Goal: Transaction & Acquisition: Purchase product/service

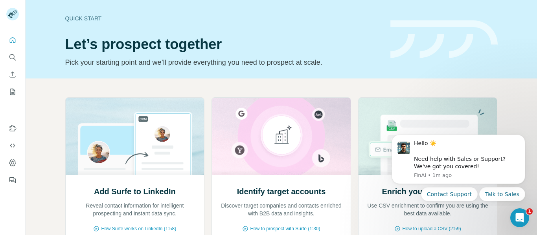
click at [509, 88] on div "Add Surfe to LinkedIn Reveal contact information for intelligent prospecting an…" at bounding box center [281, 205] width 511 height 252
click at [14, 57] on icon "Search" at bounding box center [13, 57] width 8 height 8
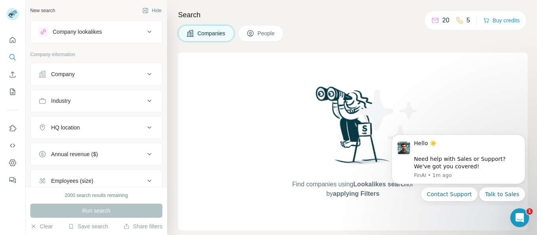
click at [49, 63] on div "Company" at bounding box center [96, 74] width 132 height 23
click at [51, 71] on div "Company" at bounding box center [63, 74] width 24 height 8
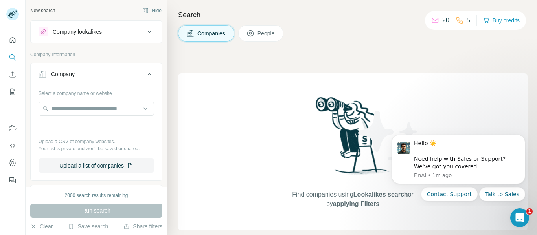
click at [72, 74] on div "Company" at bounding box center [63, 74] width 24 height 8
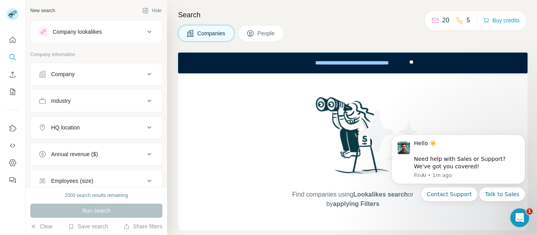
click at [65, 103] on div "Industry" at bounding box center [61, 101] width 20 height 8
click at [64, 117] on input at bounding box center [92, 120] width 97 height 9
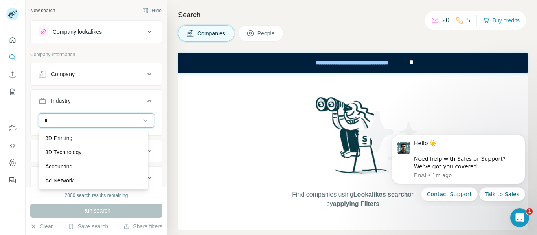
type input "*"
click at [64, 121] on input "*" at bounding box center [92, 120] width 97 height 9
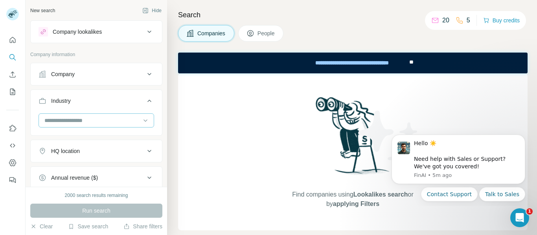
click at [65, 122] on input at bounding box center [92, 120] width 97 height 9
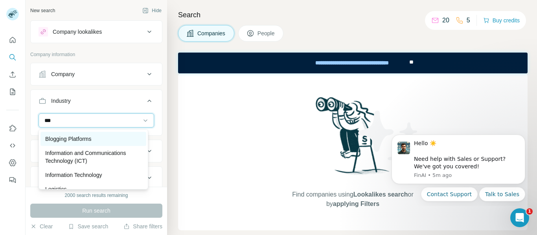
scroll to position [39, 0]
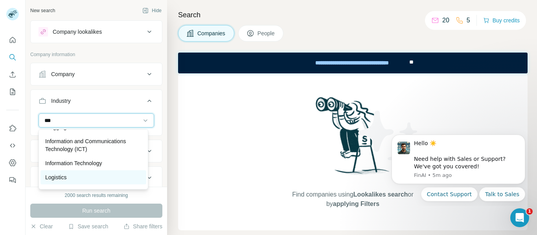
type input "***"
click at [71, 175] on div "Logistics" at bounding box center [93, 178] width 96 height 8
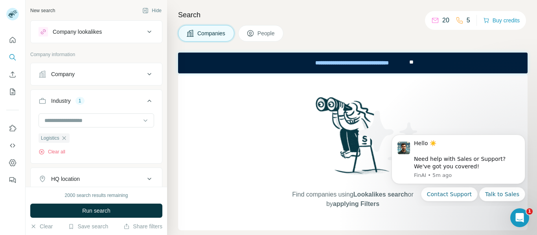
click at [59, 100] on div "Industry" at bounding box center [61, 101] width 20 height 8
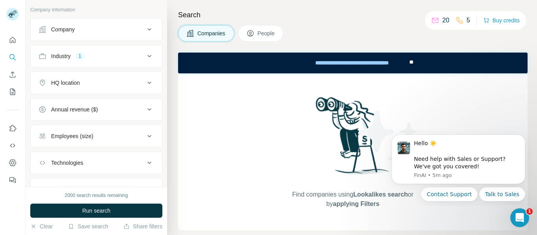
scroll to position [79, 0]
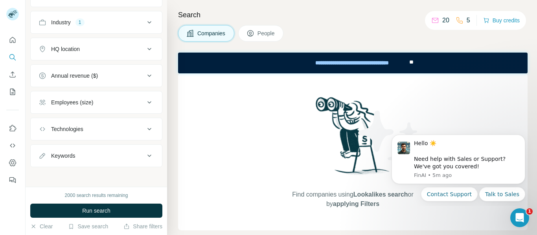
click at [72, 101] on div "Employees (size)" at bounding box center [72, 103] width 42 height 8
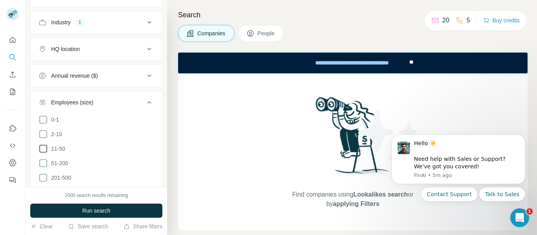
click at [44, 148] on icon at bounding box center [43, 148] width 9 height 9
click at [61, 105] on div "Employees (size)" at bounding box center [72, 103] width 42 height 8
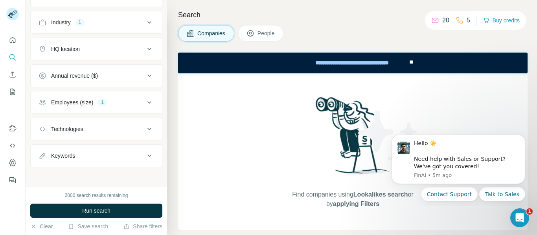
click at [65, 157] on div "Keywords" at bounding box center [63, 156] width 24 height 8
click at [62, 179] on input "text" at bounding box center [89, 176] width 100 height 14
paste input "**********"
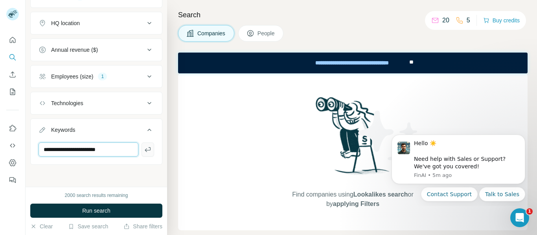
type input "**********"
click at [145, 150] on icon "button" at bounding box center [148, 149] width 6 height 5
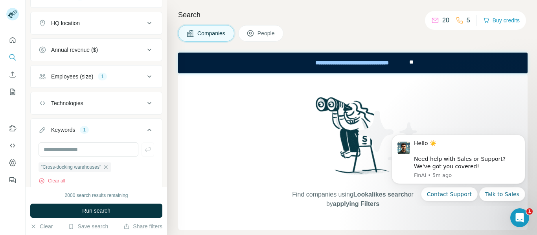
click at [62, 74] on div "Employees (size)" at bounding box center [72, 77] width 42 height 8
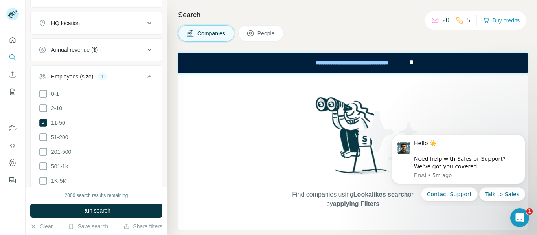
click at [62, 74] on div "Employees (size)" at bounding box center [72, 77] width 42 height 8
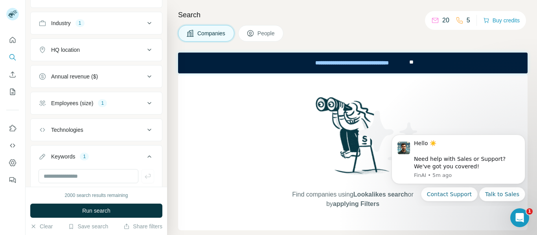
scroll to position [65, 0]
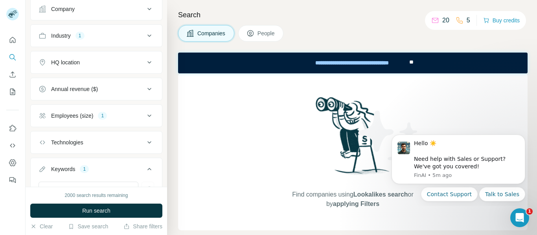
click at [72, 64] on div "HQ location" at bounding box center [65, 63] width 29 height 8
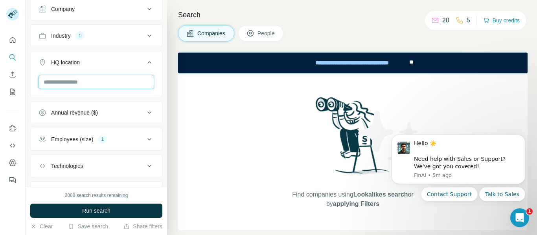
click at [68, 84] on input "text" at bounding box center [97, 82] width 116 height 14
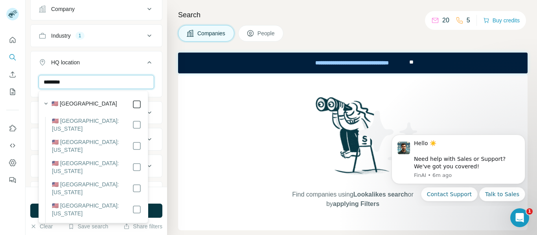
type input "********"
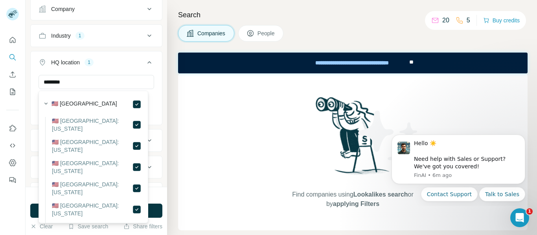
click at [62, 62] on div "HQ location" at bounding box center [65, 63] width 29 height 8
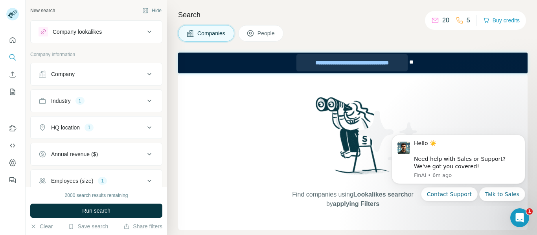
click at [362, 61] on div "**********" at bounding box center [351, 62] width 111 height 17
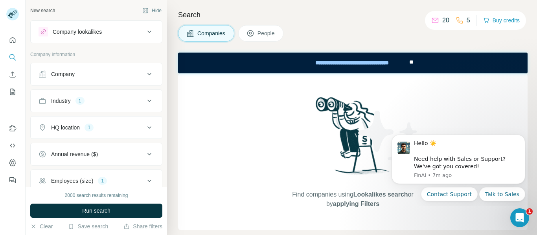
click at [255, 39] on button "People" at bounding box center [261, 33] width 46 height 17
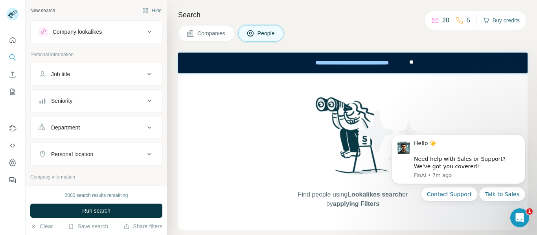
click at [494, 22] on button "Buy credits" at bounding box center [501, 20] width 37 height 11
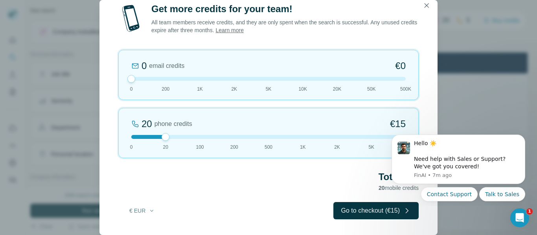
drag, startPoint x: 165, startPoint y: 77, endPoint x: 126, endPoint y: 67, distance: 40.5
click at [126, 67] on div "0 email credits €0 0 200 1K 2K 5K 10K 20K 50K 500K" at bounding box center [268, 75] width 300 height 50
drag, startPoint x: 128, startPoint y: 78, endPoint x: 143, endPoint y: 78, distance: 15.7
click at [143, 78] on div at bounding box center [268, 79] width 274 height 4
drag, startPoint x: 130, startPoint y: 77, endPoint x: 150, endPoint y: 79, distance: 20.1
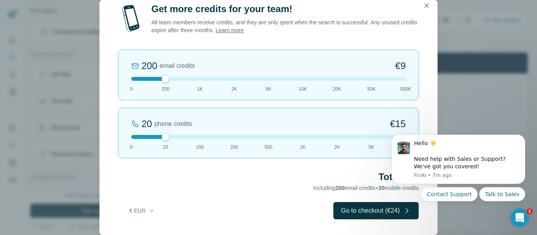
click at [150, 79] on div at bounding box center [268, 79] width 274 height 4
